Goal: Task Accomplishment & Management: Use online tool/utility

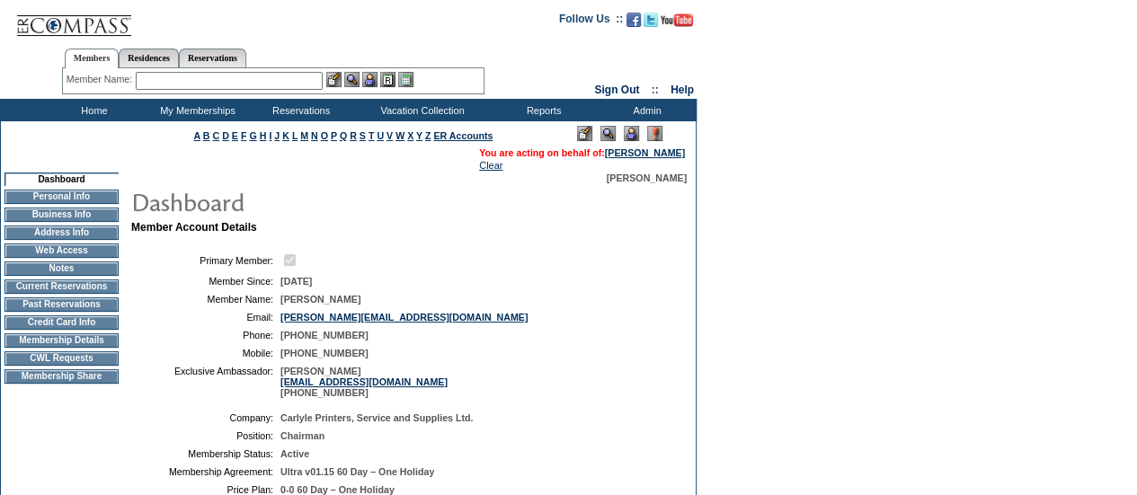
click at [58, 291] on td "Current Reservations" at bounding box center [61, 287] width 114 height 14
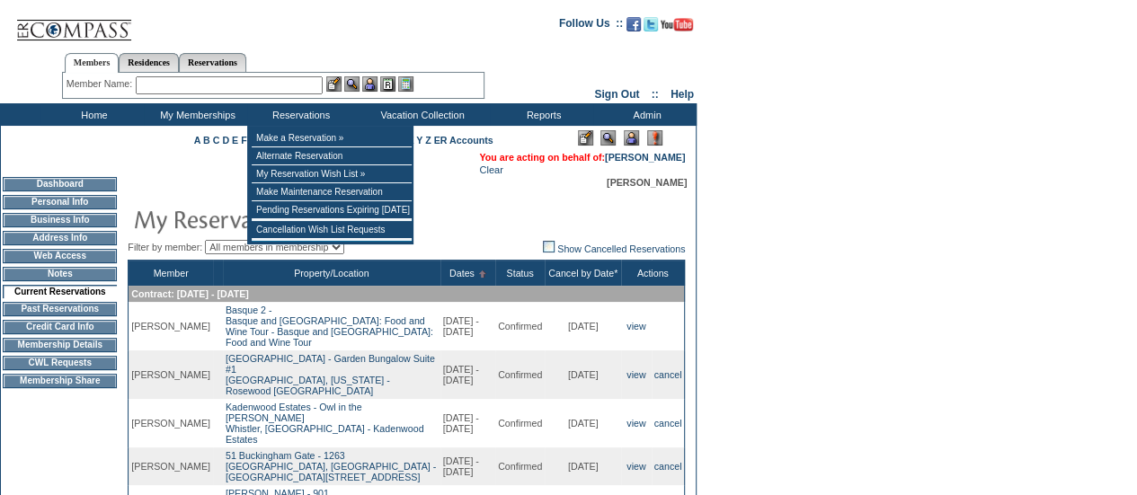
click at [251, 89] on input "text" at bounding box center [229, 85] width 187 height 18
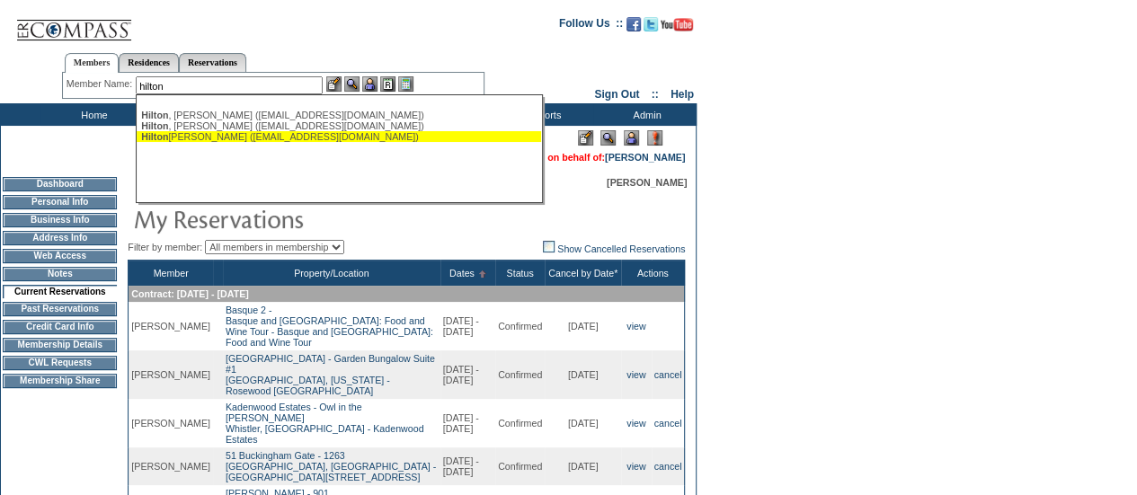
click at [197, 140] on div "[PERSON_NAME] [PERSON_NAME] ([EMAIL_ADDRESS][DOMAIN_NAME])" at bounding box center [339, 136] width 396 height 11
type input "[PERSON_NAME] [PERSON_NAME] ([EMAIL_ADDRESS][DOMAIN_NAME])"
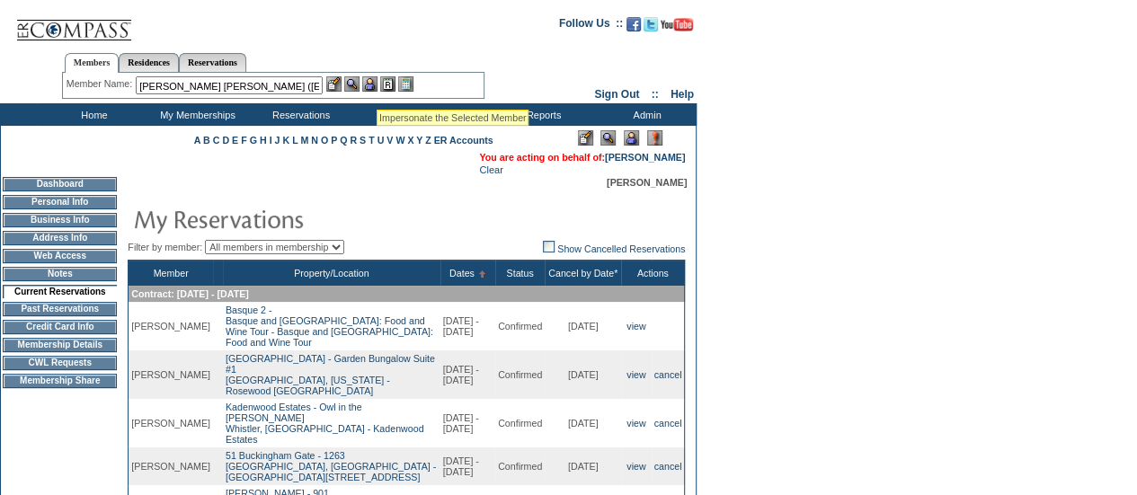
click at [375, 84] on img at bounding box center [369, 83] width 15 height 15
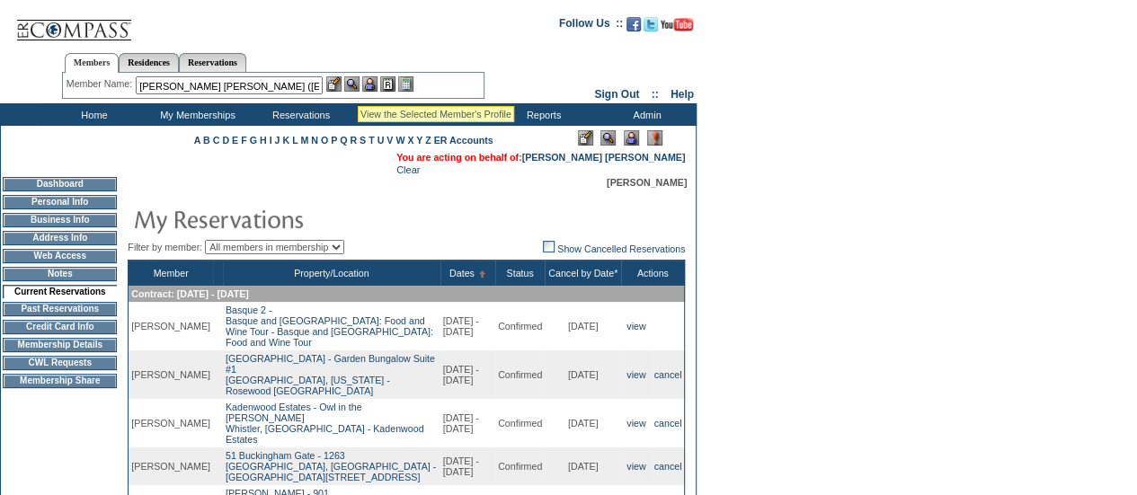
click at [354, 84] on img at bounding box center [351, 83] width 15 height 15
